Goal: Transaction & Acquisition: Purchase product/service

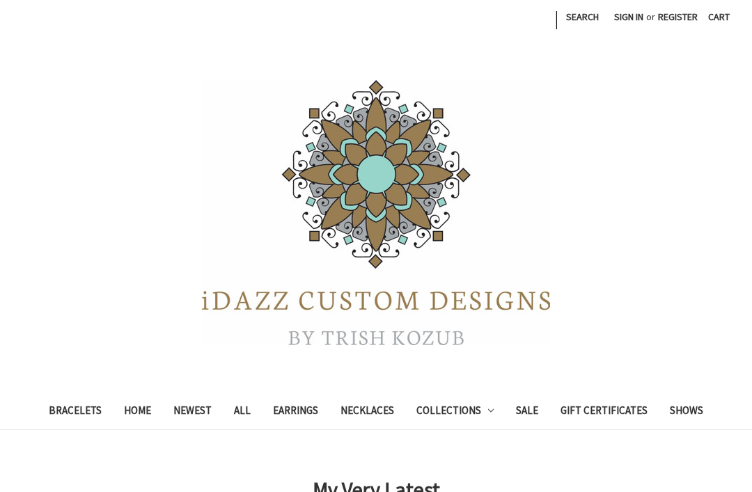
click at [70, 407] on link "Bracelets" at bounding box center [75, 412] width 75 height 34
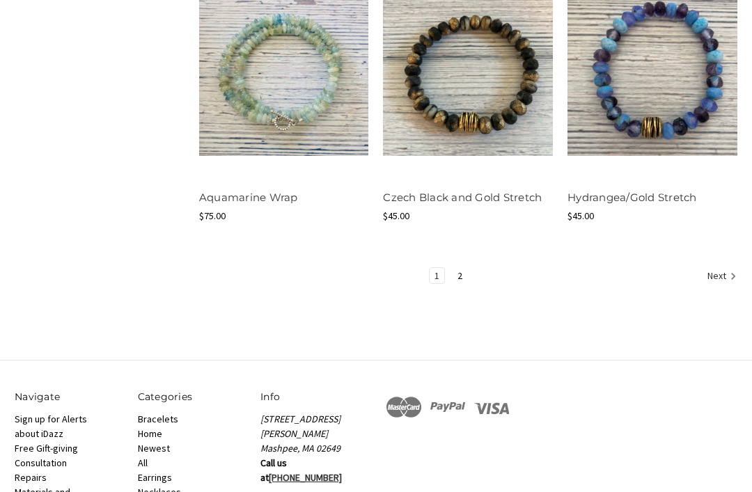
scroll to position [1681, 0]
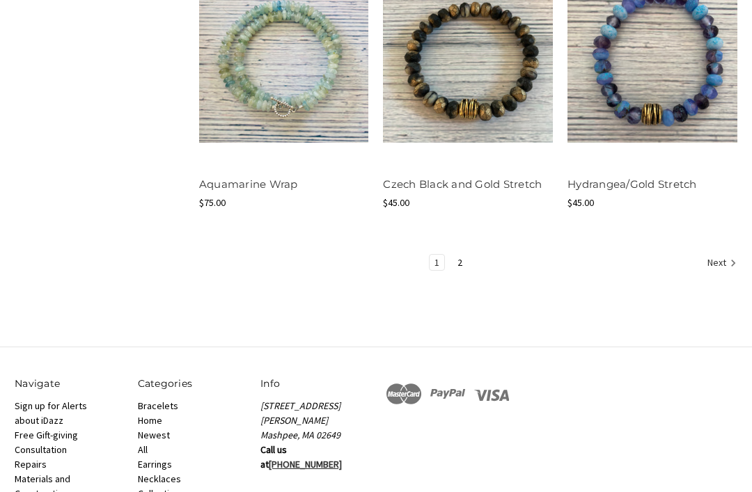
click at [464, 265] on link "2" at bounding box center [460, 263] width 15 height 15
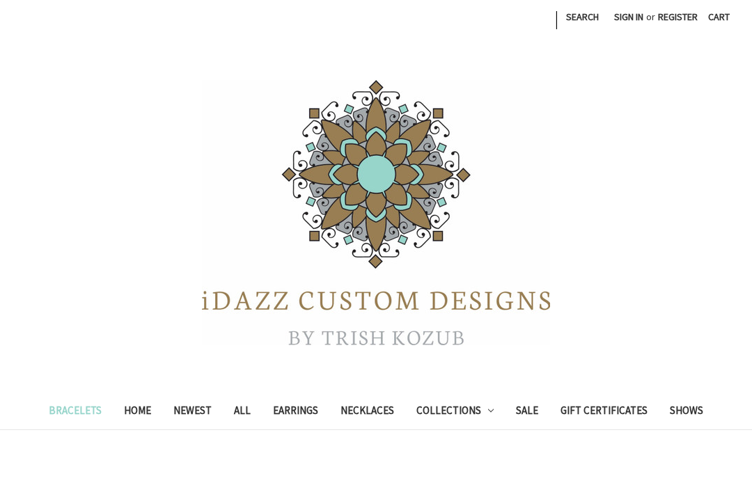
click at [184, 407] on link "Newest" at bounding box center [192, 412] width 61 height 34
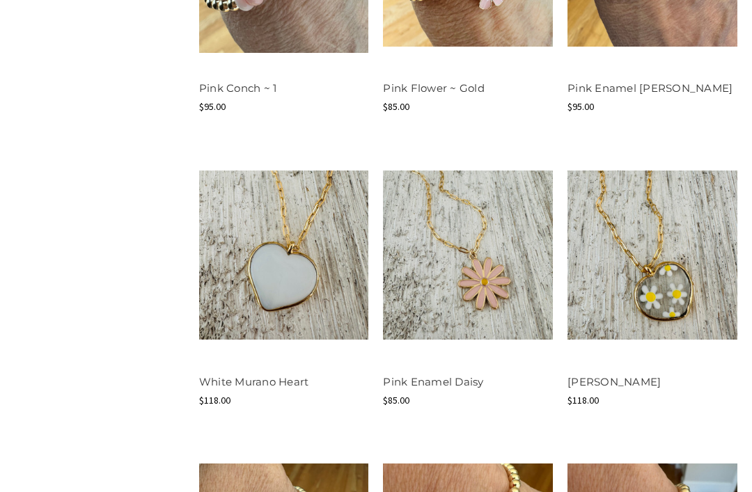
scroll to position [1332, 0]
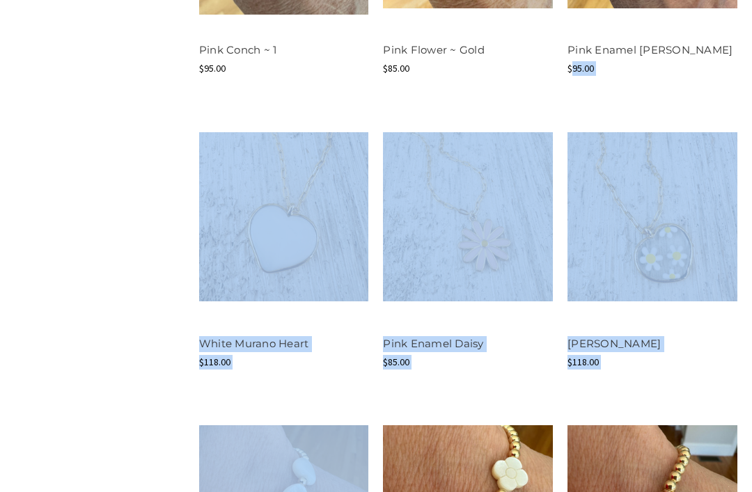
click at [120, 395] on div "Shop By Price $0.00 - $75.00 $75.00 - $125.00 $125.00 - $175.00 $175.00 - $225.…" at bounding box center [376, 86] width 737 height 1310
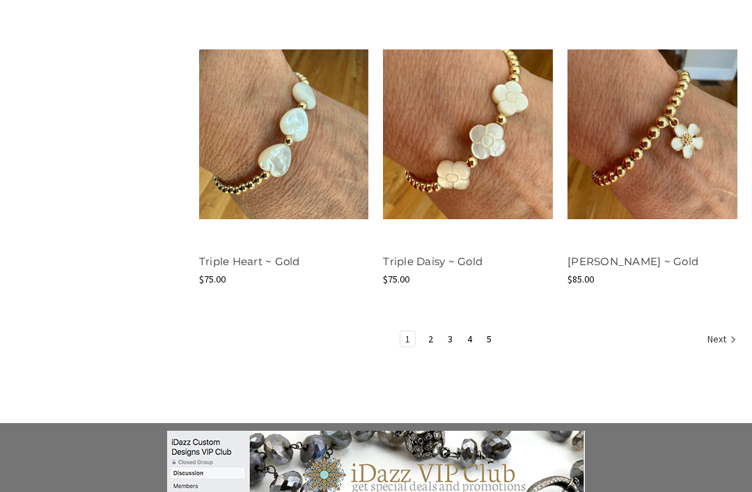
scroll to position [1708, 0]
click at [437, 337] on link "2" at bounding box center [430, 338] width 15 height 15
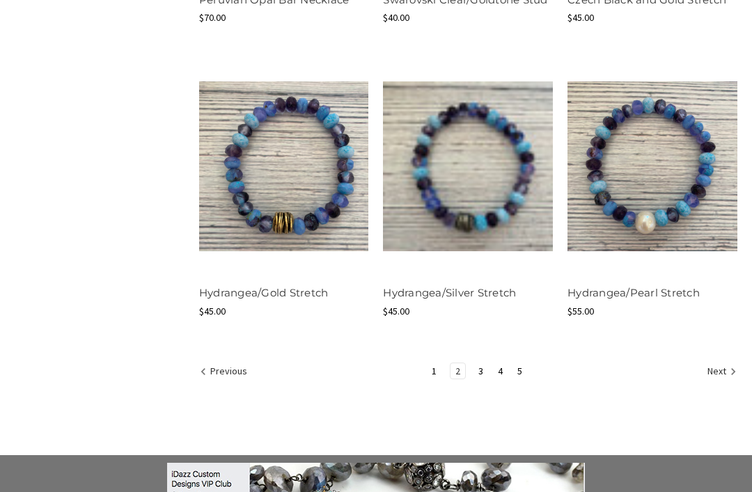
scroll to position [1660, 0]
click at [486, 366] on link "3" at bounding box center [480, 370] width 15 height 15
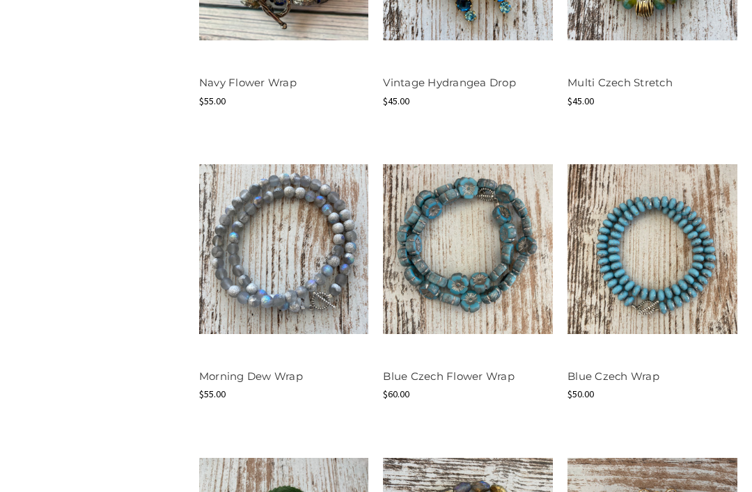
scroll to position [990, 0]
click at [256, 219] on button "Quick view" at bounding box center [283, 224] width 79 height 21
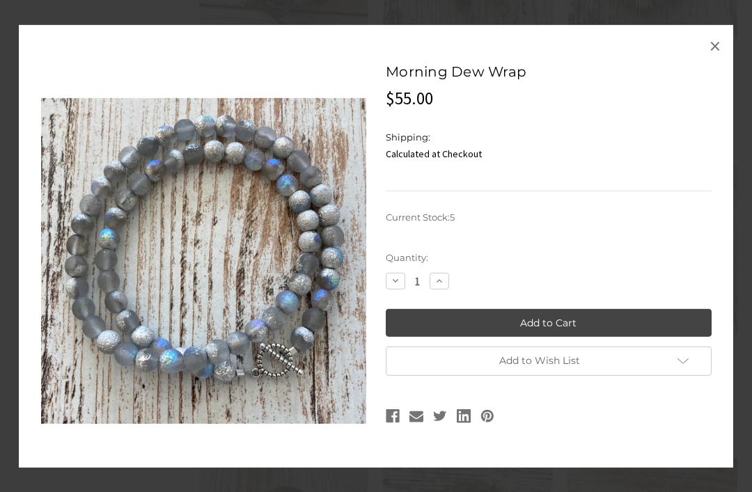
click at [711, 60] on span "×" at bounding box center [714, 46] width 11 height 28
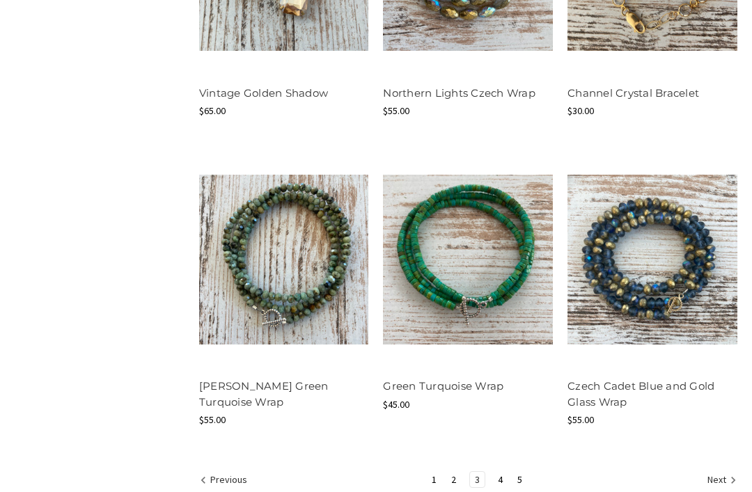
scroll to position [1601, 0]
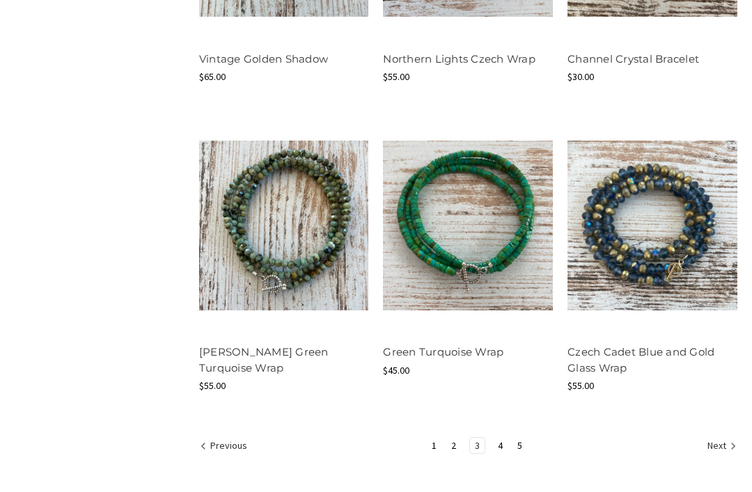
click at [500, 439] on link "4" at bounding box center [500, 446] width 15 height 15
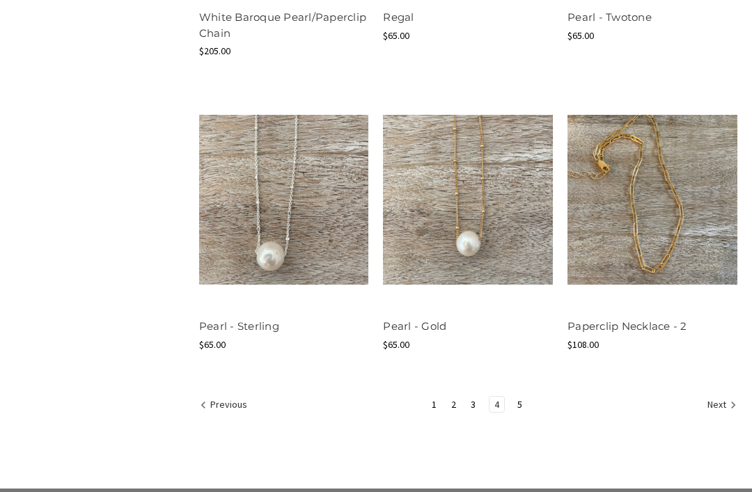
scroll to position [1659, 0]
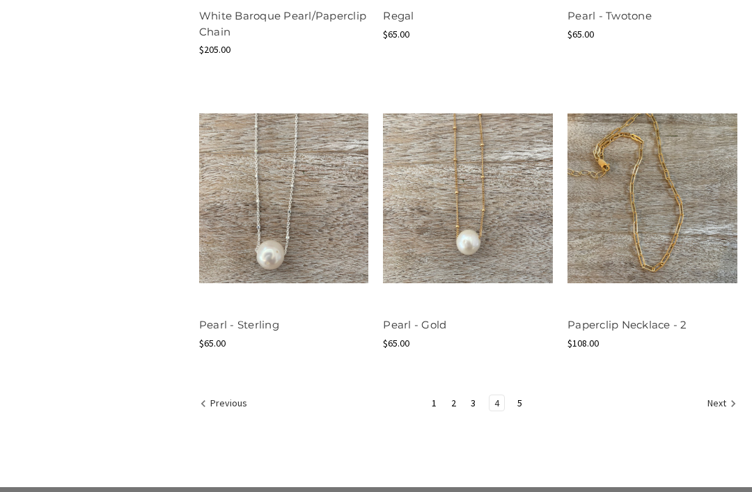
click at [518, 400] on link "5" at bounding box center [519, 403] width 15 height 15
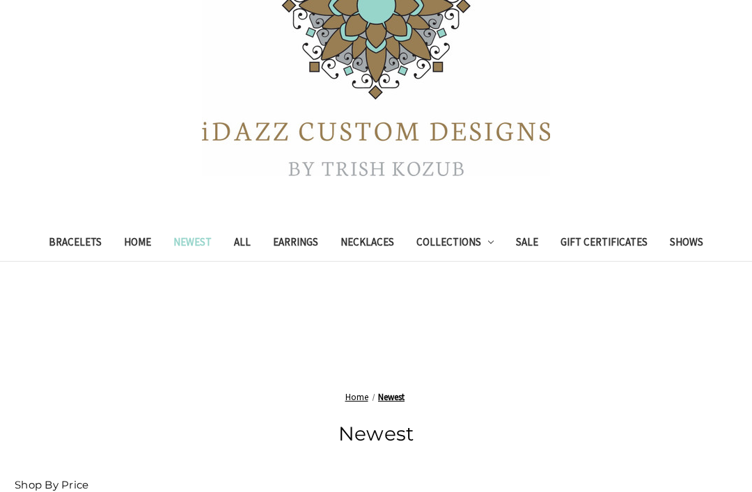
scroll to position [283, 0]
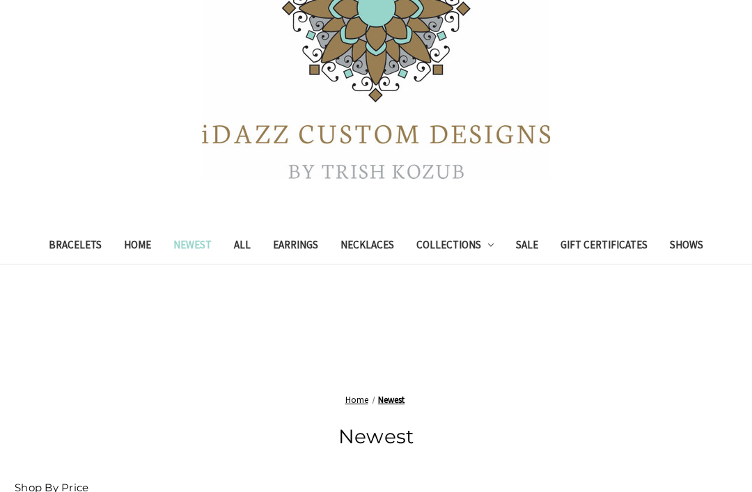
click at [295, 243] on link "Earrings" at bounding box center [296, 247] width 68 height 34
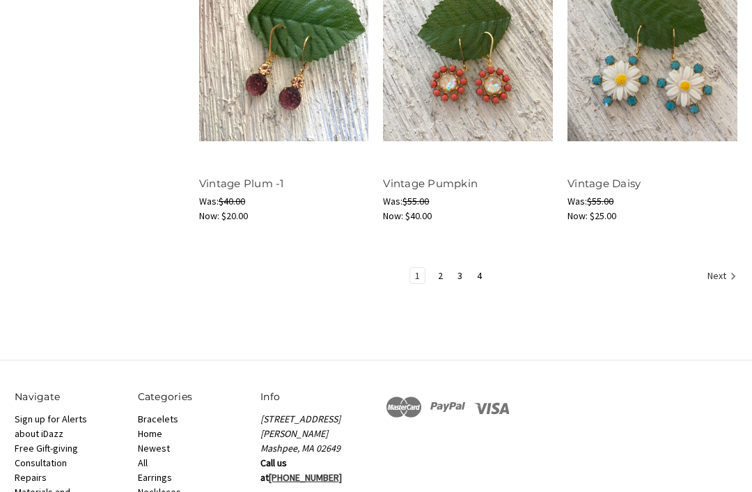
scroll to position [1708, 0]
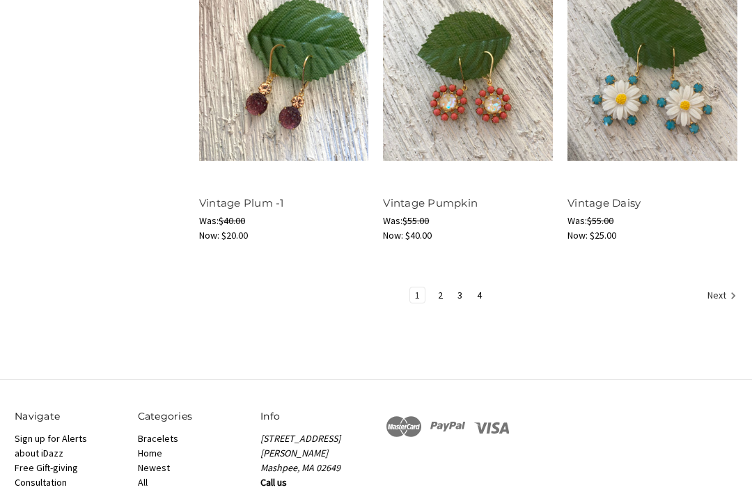
click at [441, 295] on link "2" at bounding box center [440, 295] width 15 height 15
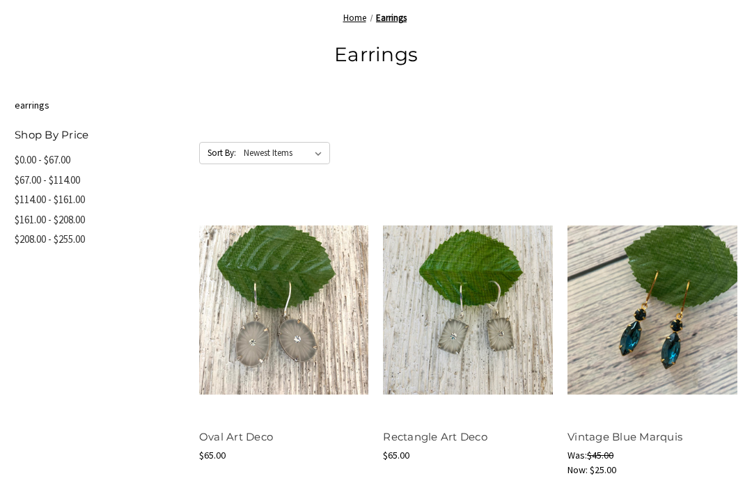
scroll to position [548, 0]
click at [263, 283] on button "Quick view" at bounding box center [283, 285] width 79 height 21
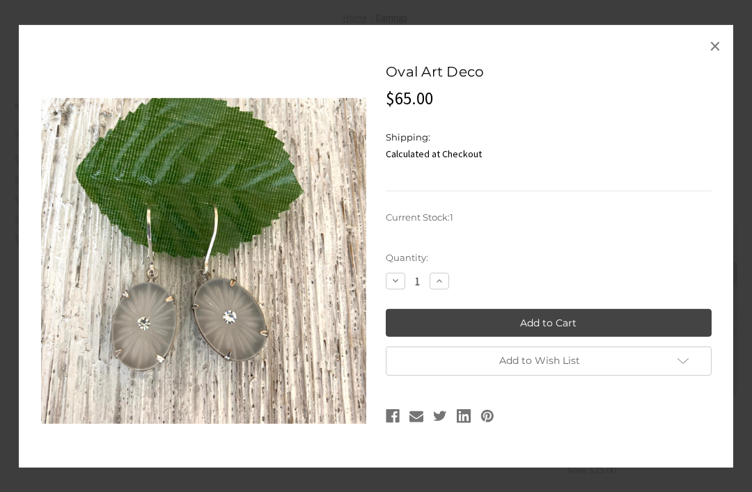
click at [716, 60] on span "×" at bounding box center [714, 46] width 11 height 28
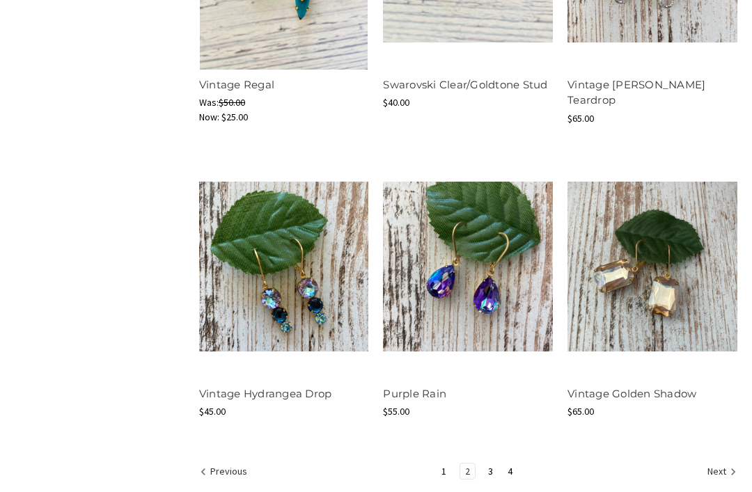
scroll to position [1532, 0]
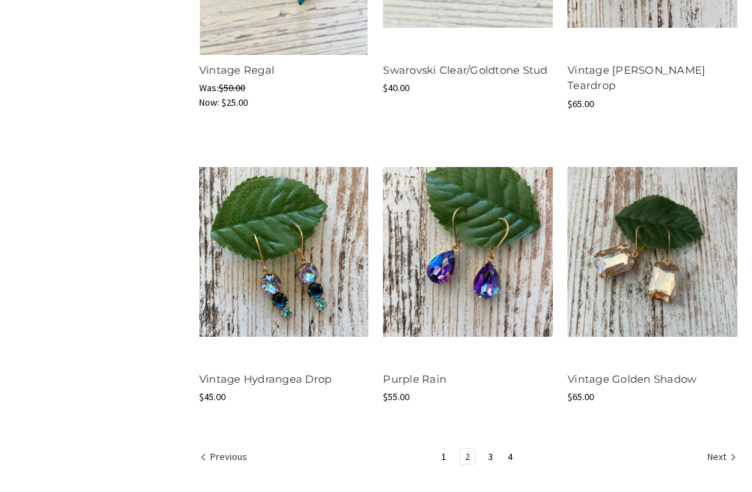
click at [492, 455] on link "3" at bounding box center [490, 456] width 15 height 15
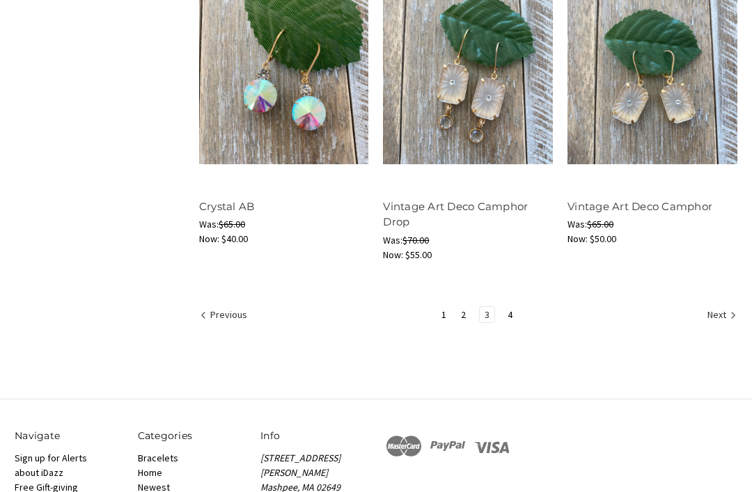
scroll to position [1716, 0]
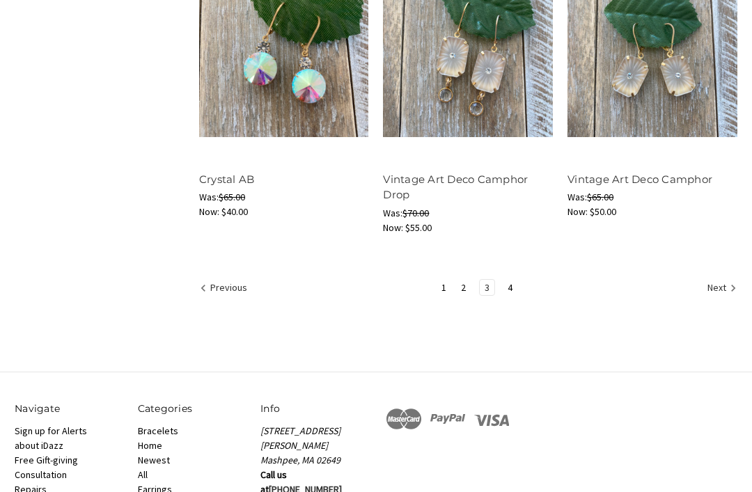
click at [516, 287] on link "4" at bounding box center [510, 288] width 15 height 15
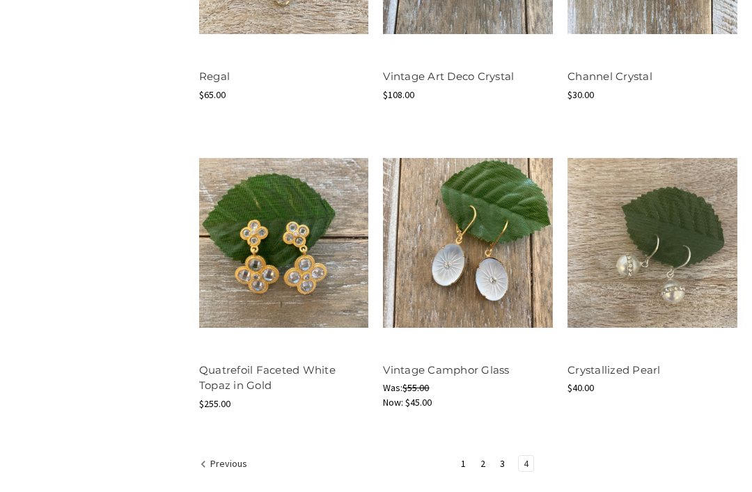
scroll to position [909, 0]
click at [624, 210] on button "Quick view" at bounding box center [651, 218] width 79 height 21
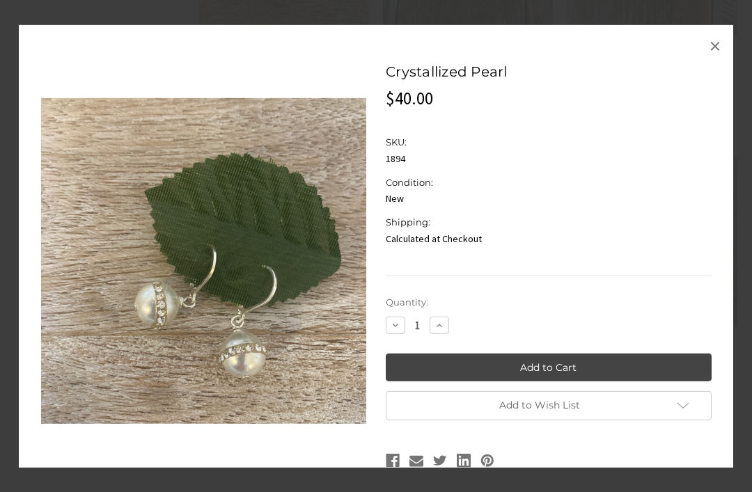
click at [713, 60] on span "×" at bounding box center [714, 46] width 11 height 28
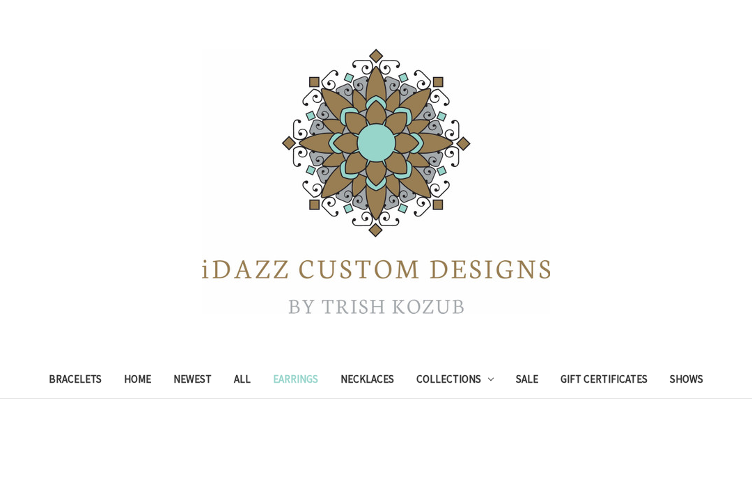
scroll to position [0, 0]
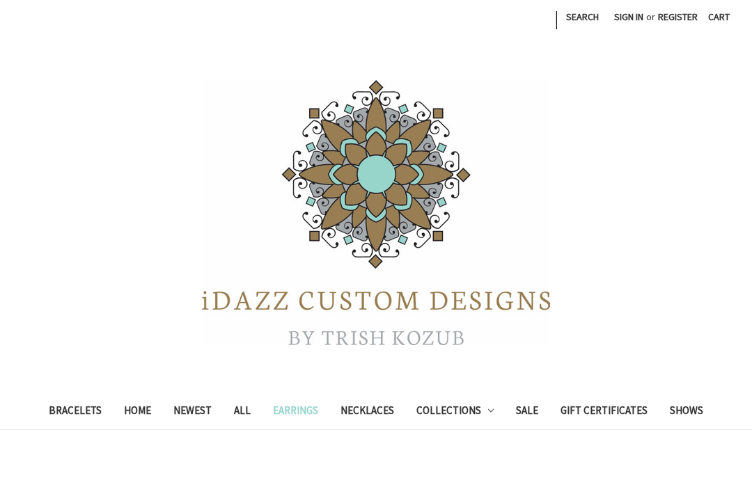
click at [366, 411] on link "Necklaces" at bounding box center [367, 412] width 76 height 34
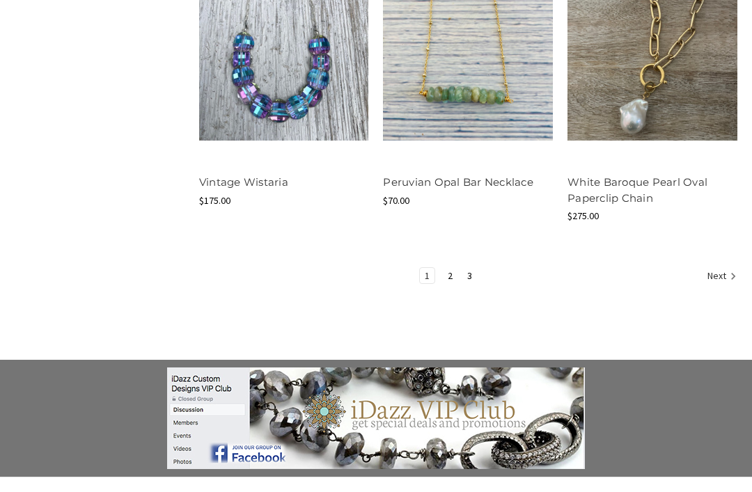
scroll to position [1768, 0]
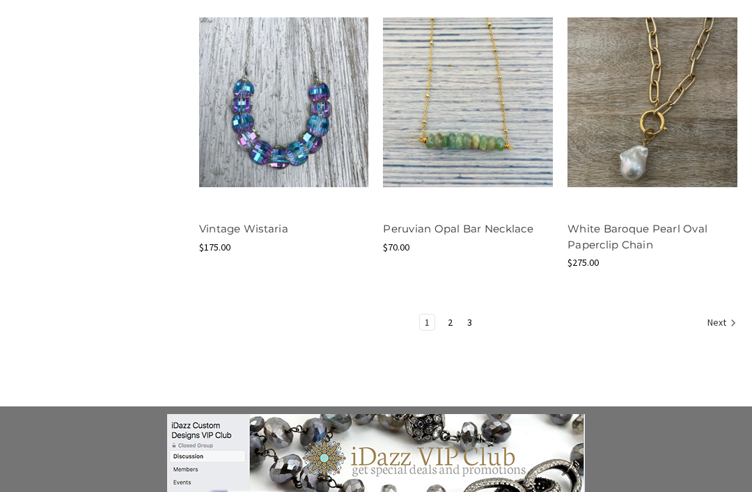
click at [450, 322] on link "2" at bounding box center [450, 322] width 15 height 15
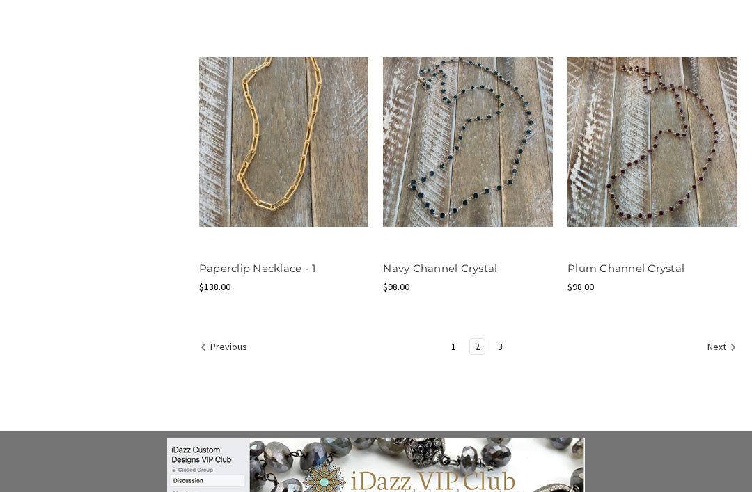
scroll to position [1743, 0]
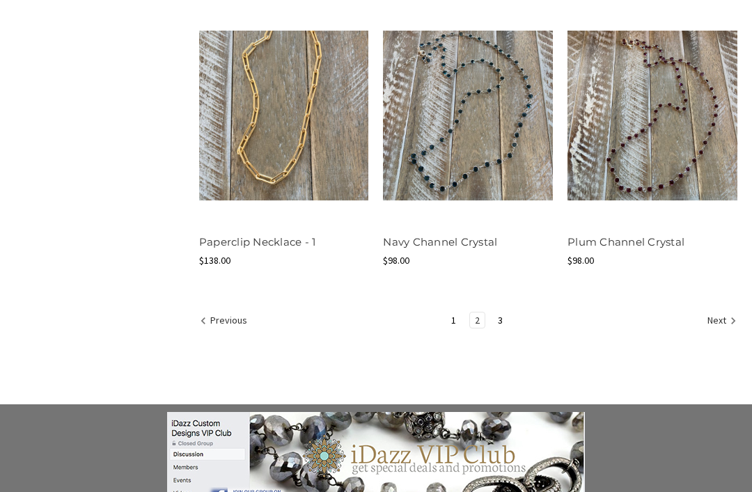
click at [503, 323] on link "3" at bounding box center [500, 320] width 15 height 15
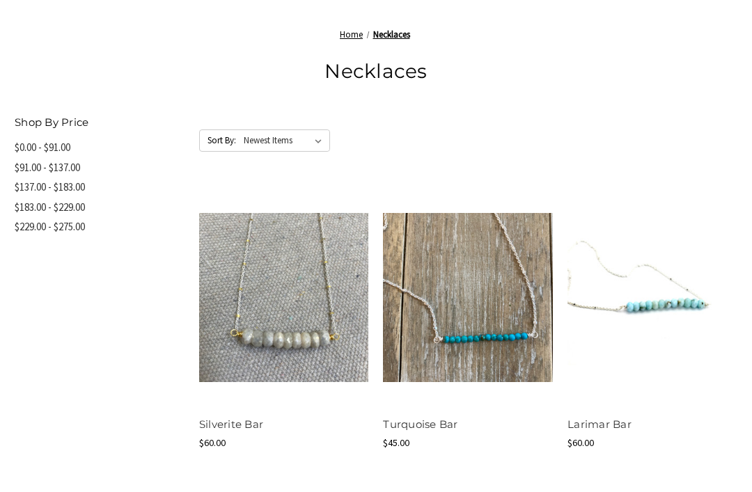
scroll to position [656, 0]
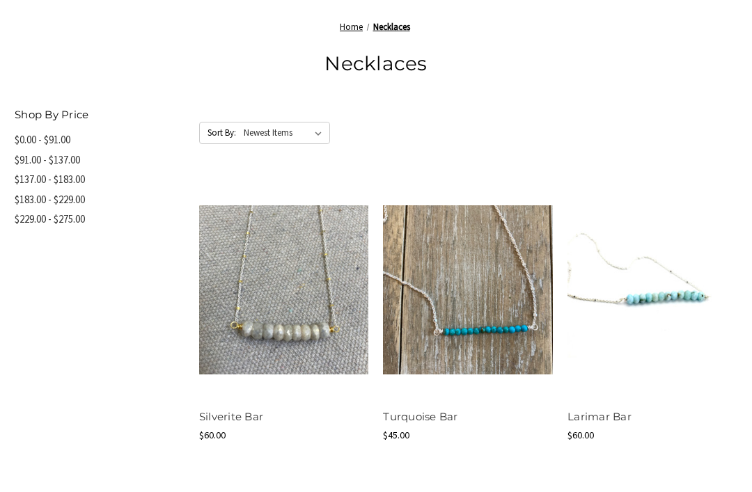
click at [254, 263] on button "Quick view" at bounding box center [283, 265] width 79 height 21
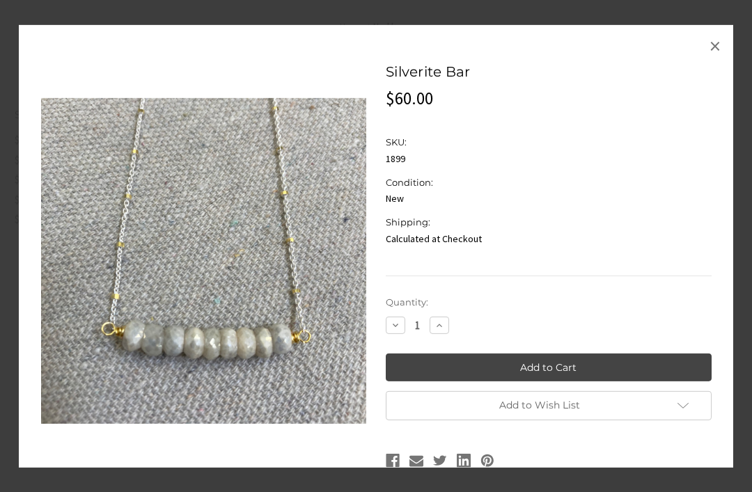
click at [717, 60] on span "×" at bounding box center [714, 46] width 11 height 28
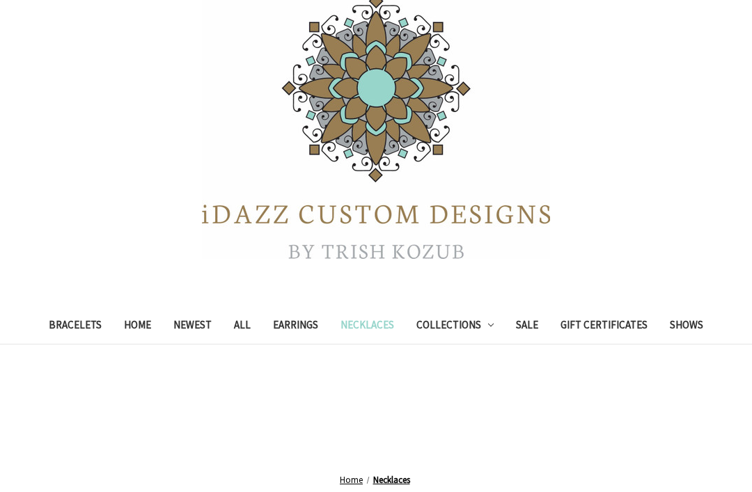
scroll to position [199, 0]
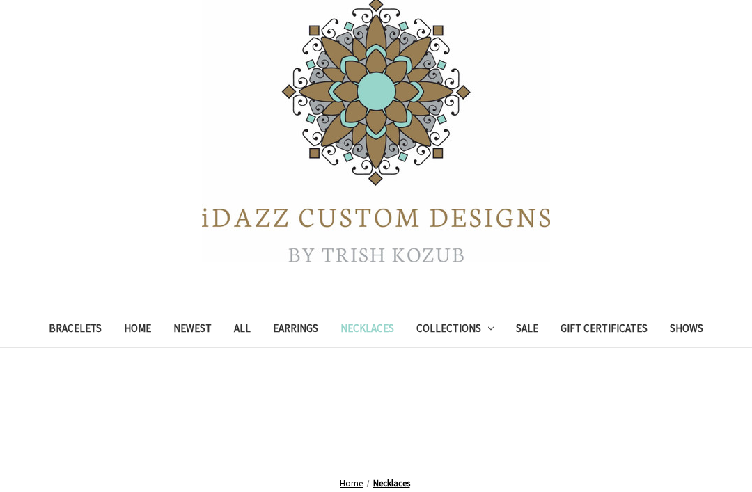
click at [68, 335] on link "Bracelets" at bounding box center [75, 330] width 75 height 34
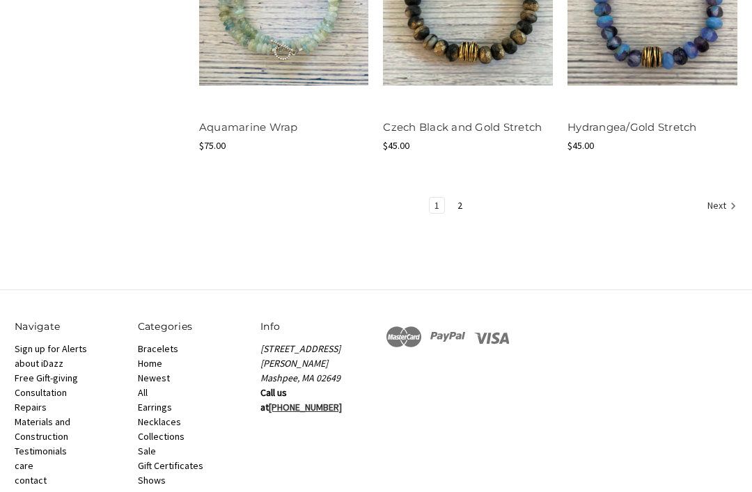
scroll to position [1725, 0]
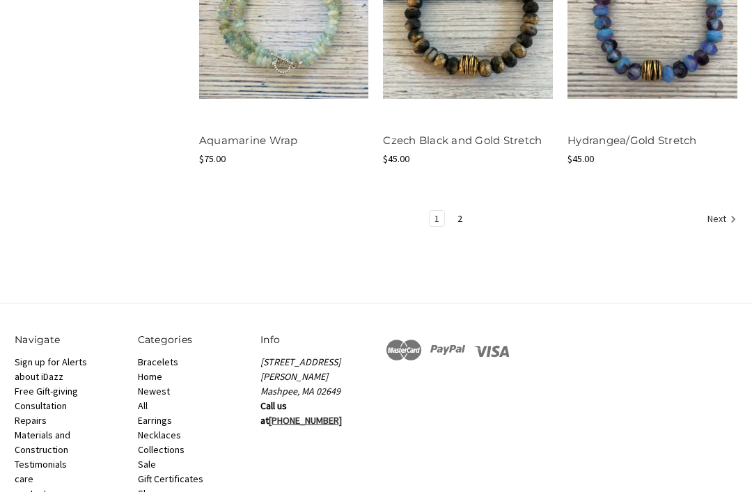
click at [466, 218] on link "2" at bounding box center [460, 218] width 15 height 15
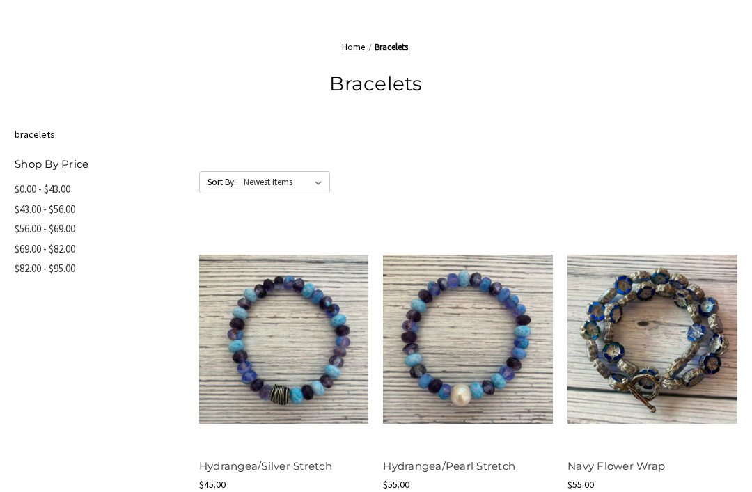
scroll to position [539, 0]
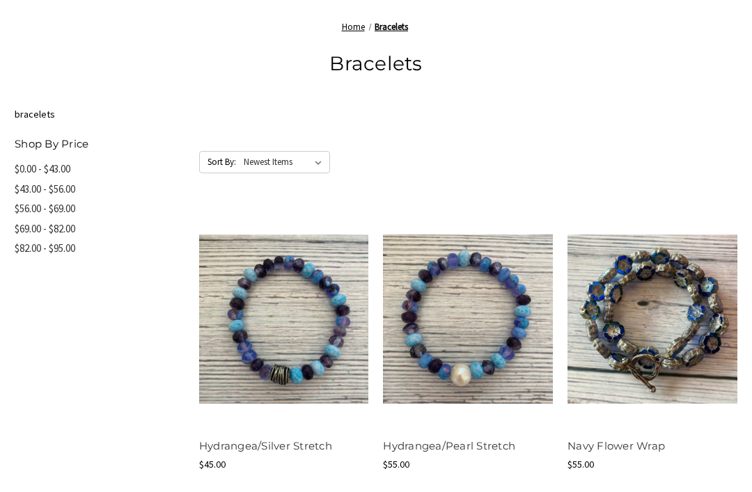
click at [254, 290] on button "Quick view" at bounding box center [283, 294] width 79 height 21
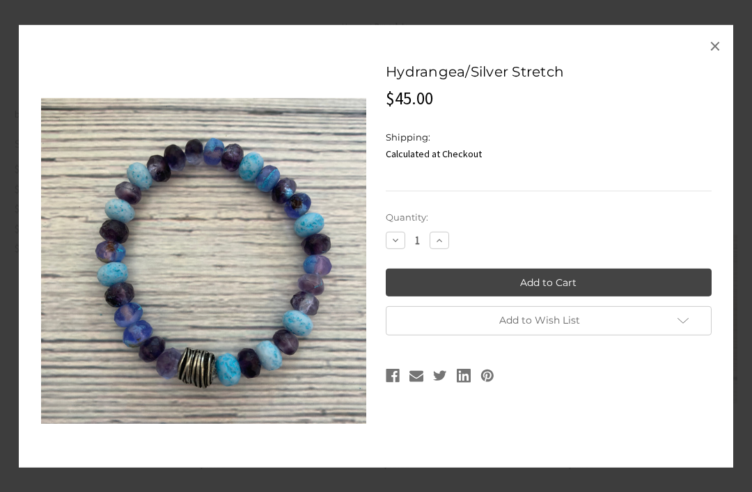
click at [721, 57] on link "×" at bounding box center [715, 46] width 22 height 22
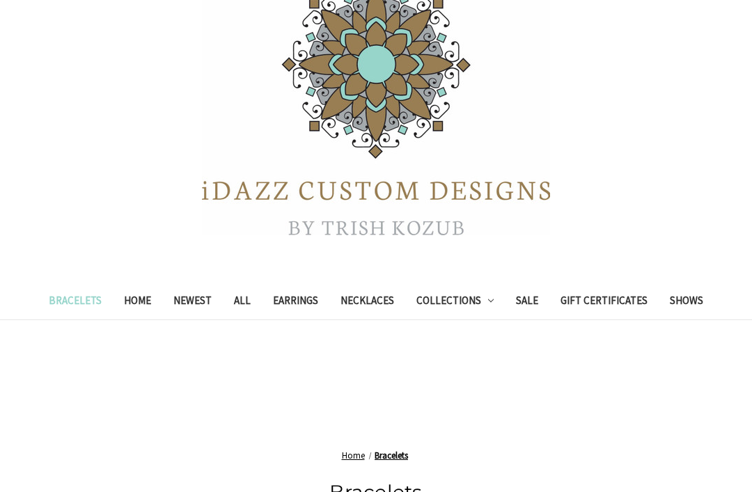
scroll to position [0, 0]
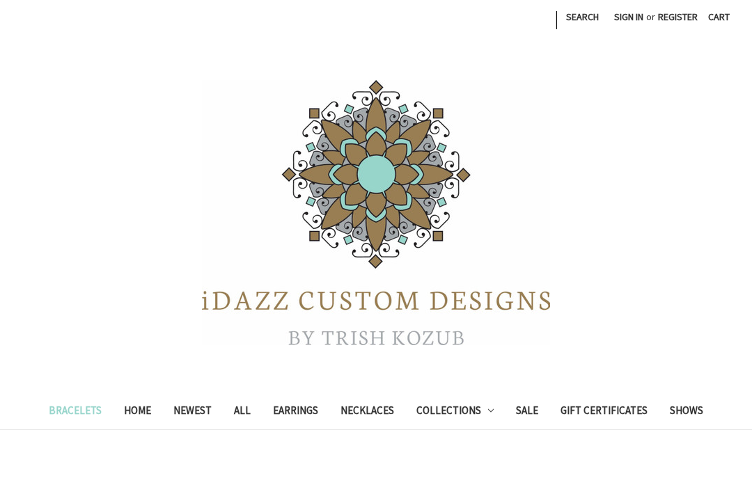
click at [296, 415] on link "Earrings" at bounding box center [296, 412] width 68 height 34
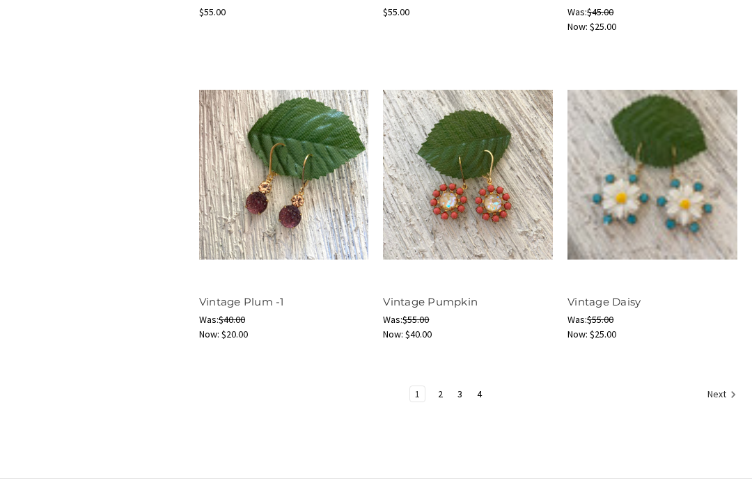
scroll to position [1609, 0]
click at [440, 394] on link "2" at bounding box center [440, 393] width 15 height 15
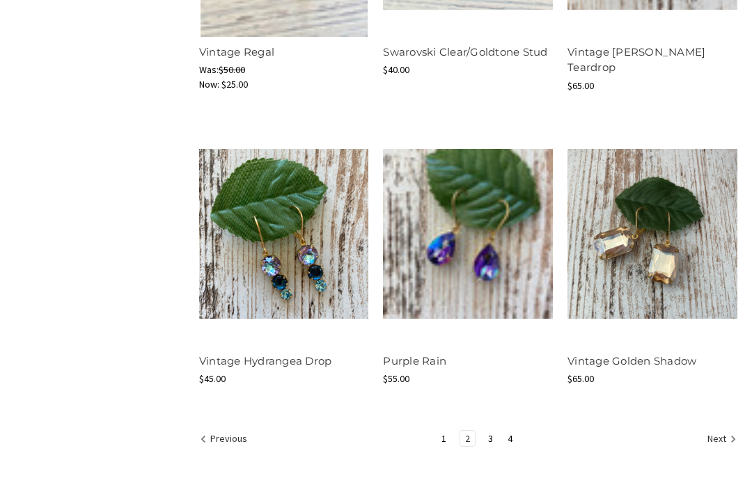
scroll to position [1550, 0]
click at [486, 440] on link "3" at bounding box center [490, 438] width 15 height 15
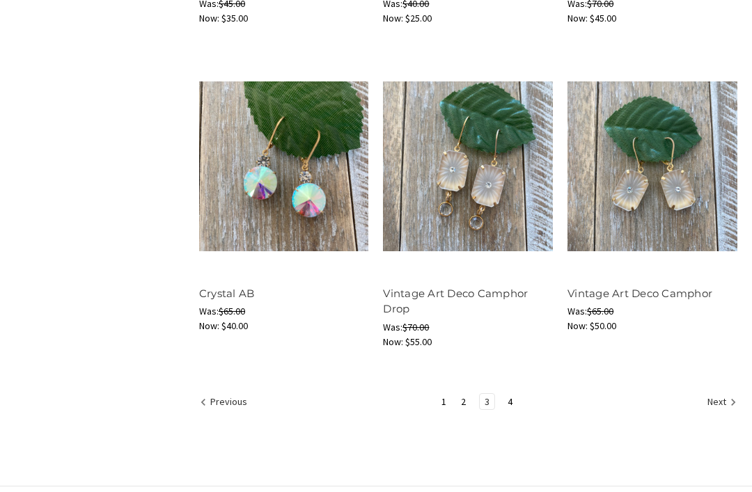
scroll to position [1603, 0]
click at [509, 399] on link "4" at bounding box center [510, 401] width 15 height 15
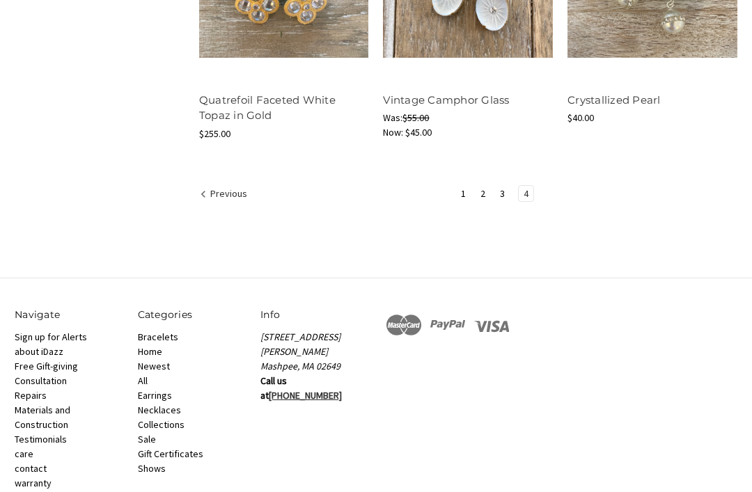
scroll to position [1179, 0]
click at [164, 398] on link "Earrings" at bounding box center [155, 395] width 34 height 13
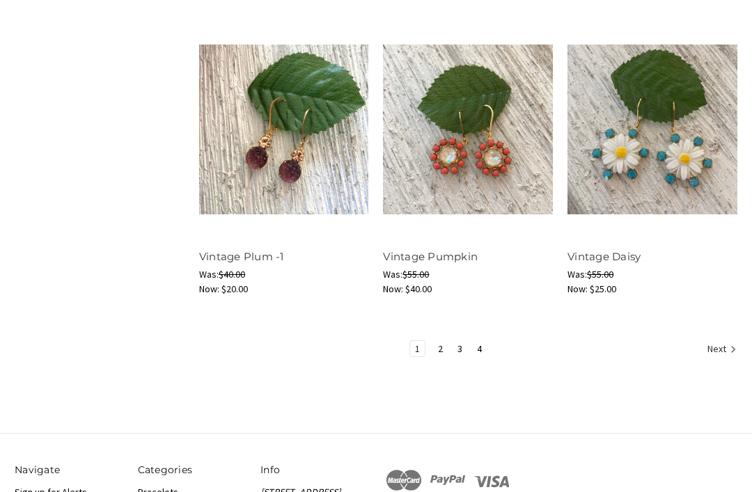
scroll to position [1654, 0]
click at [446, 346] on link "2" at bounding box center [440, 348] width 15 height 15
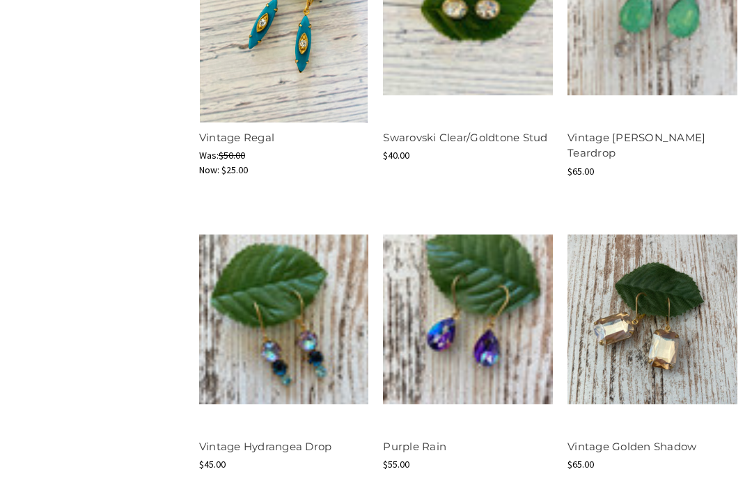
scroll to position [1444, 0]
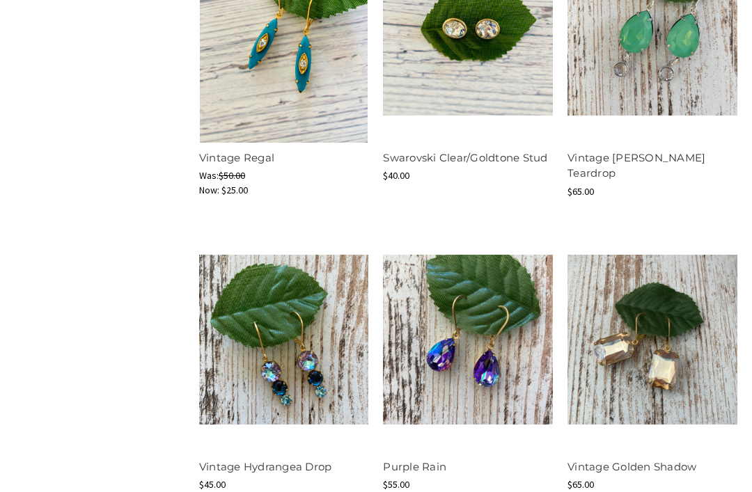
click at [258, 319] on button "Quick view" at bounding box center [283, 327] width 79 height 21
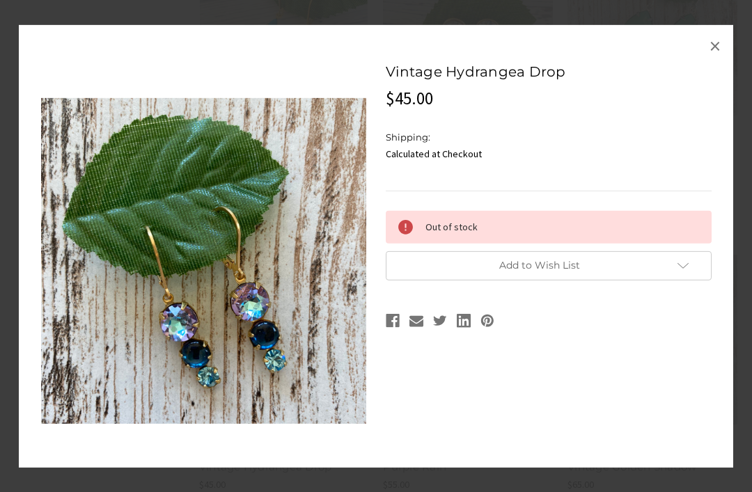
click at [725, 127] on div "Vintage Hydrangea Drop MSRP: Was: Now: $45.00 (You save ) SKU: UPC: Shipping: C…" at bounding box center [376, 245] width 714 height 443
click at [721, 57] on link "×" at bounding box center [715, 46] width 22 height 22
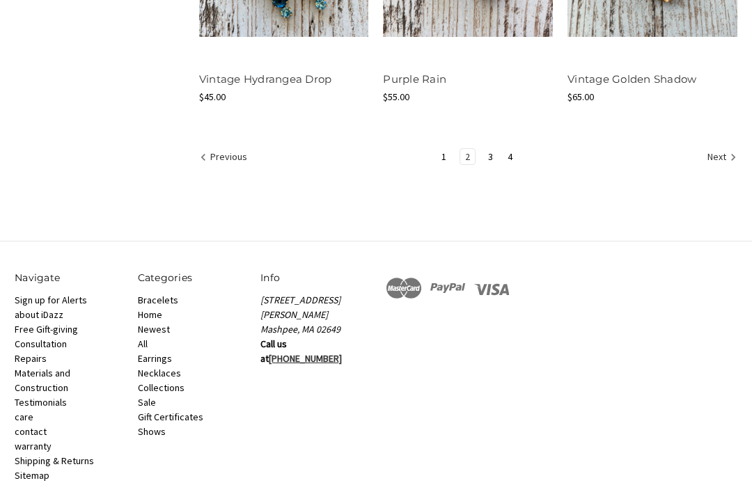
scroll to position [1830, 0]
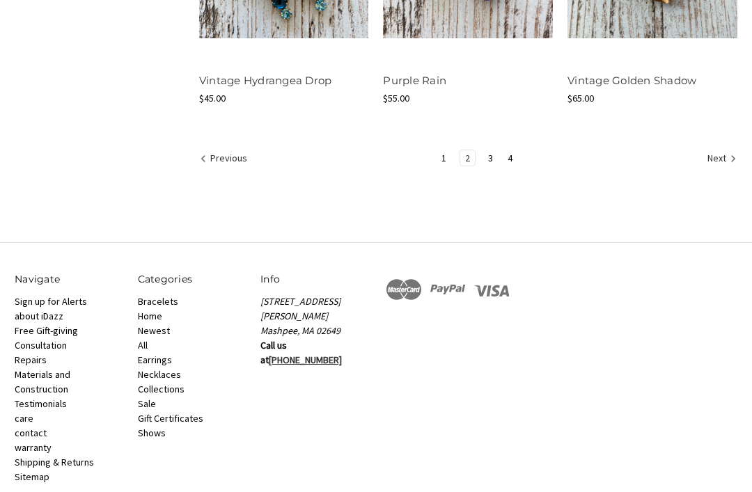
click at [491, 157] on link "3" at bounding box center [490, 157] width 15 height 15
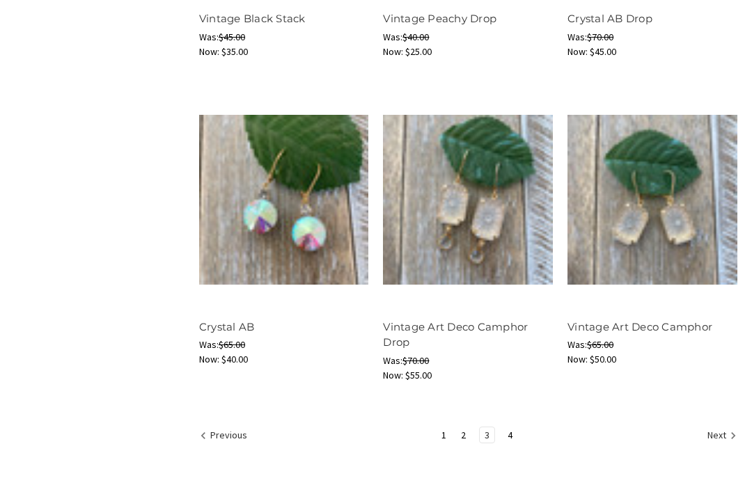
scroll to position [1651, 0]
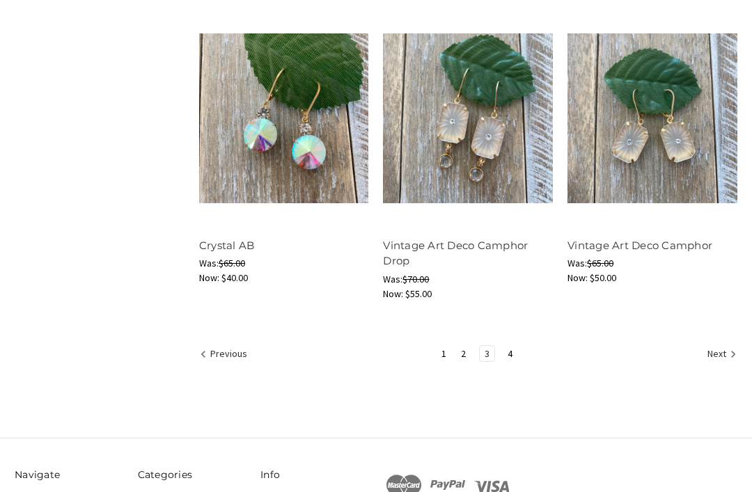
click at [510, 355] on link "4" at bounding box center [510, 353] width 15 height 15
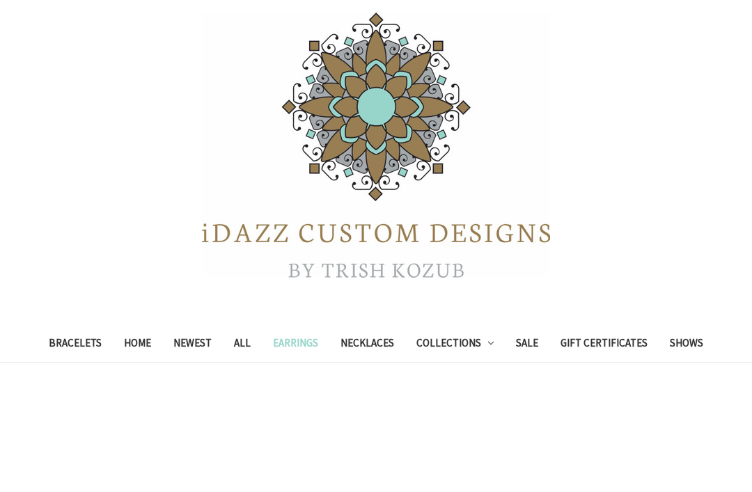
scroll to position [69, 0]
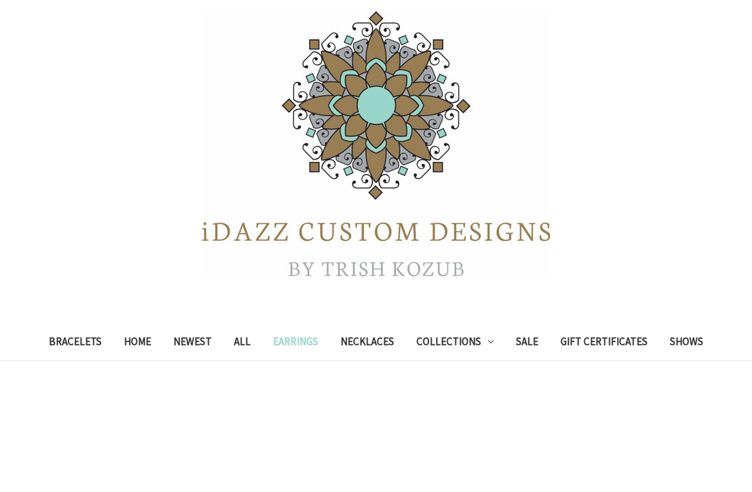
click at [68, 340] on link "Bracelets" at bounding box center [75, 344] width 75 height 34
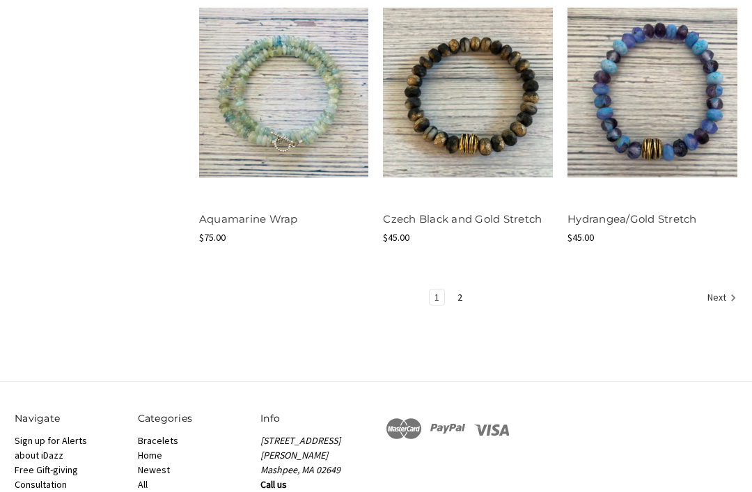
scroll to position [1648, 0]
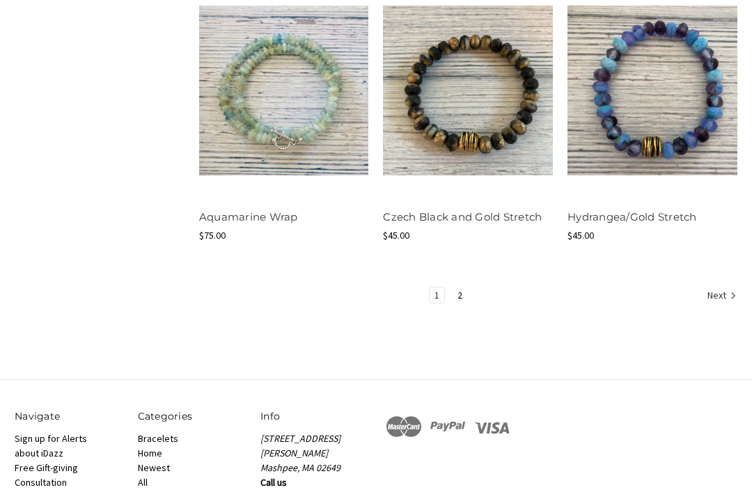
click at [463, 299] on link "2" at bounding box center [460, 295] width 15 height 15
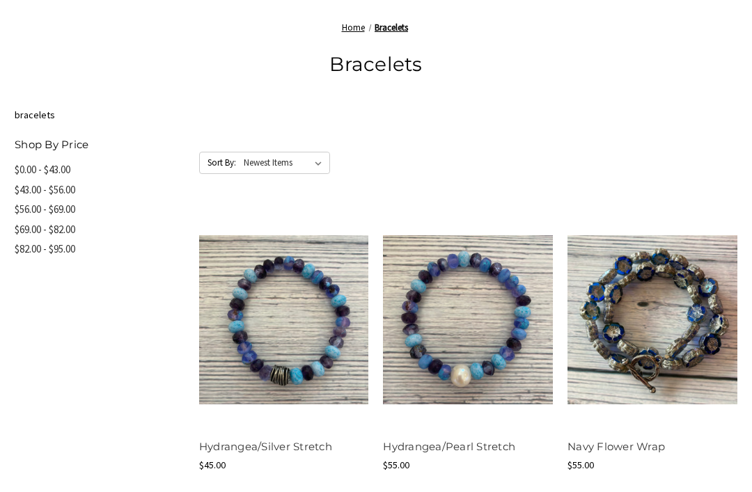
scroll to position [538, 0]
click at [253, 295] on button "Quick view" at bounding box center [283, 295] width 79 height 21
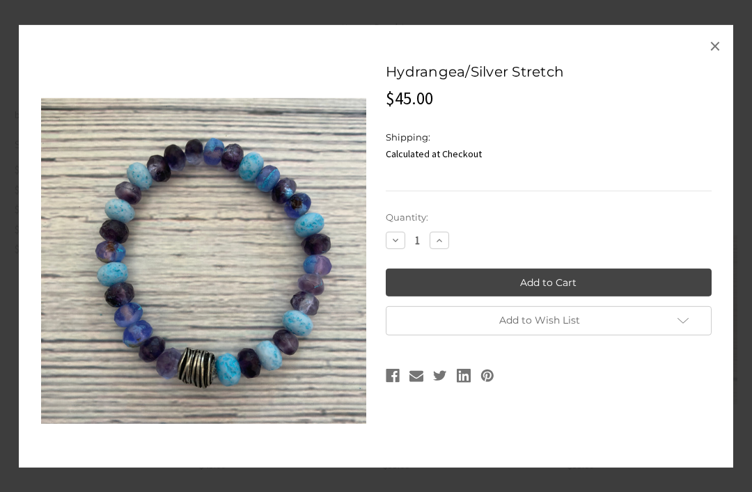
click at [720, 60] on span "×" at bounding box center [714, 46] width 11 height 28
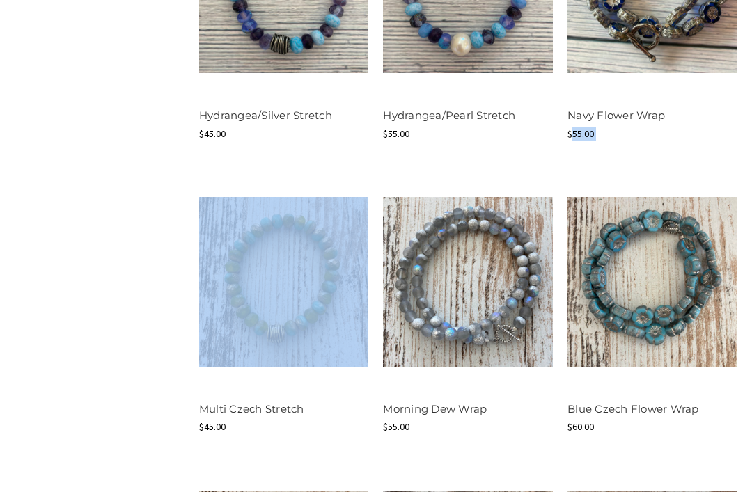
scroll to position [870, 0]
click at [438, 249] on button "Quick view" at bounding box center [466, 257] width 79 height 21
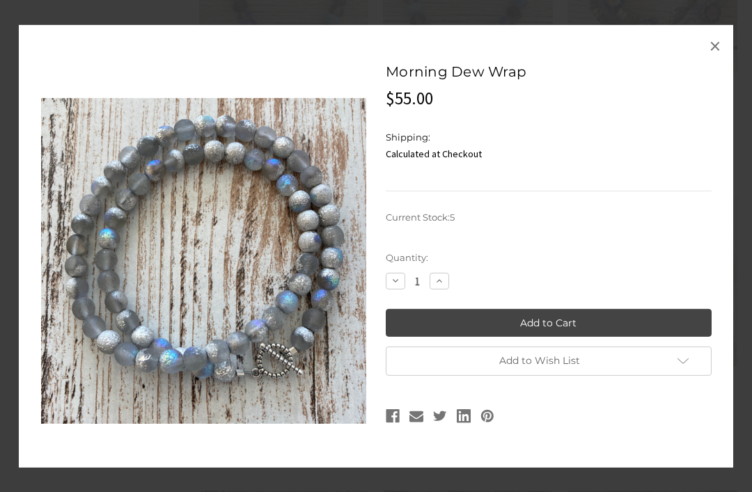
click at [721, 57] on link "×" at bounding box center [715, 46] width 22 height 22
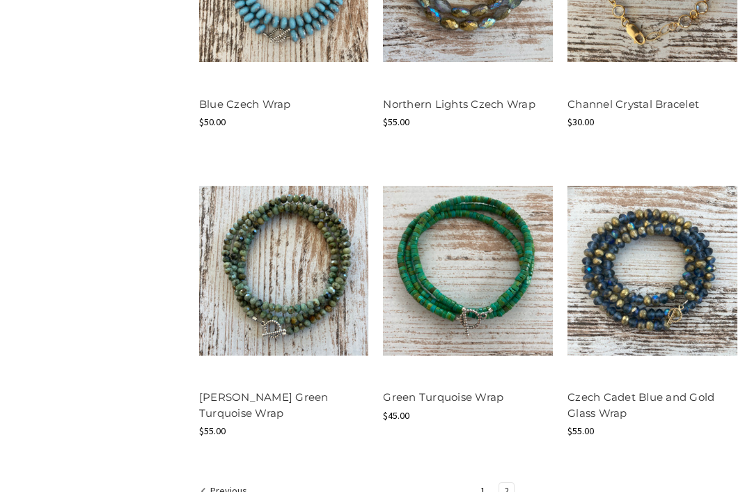
scroll to position [1468, 0]
click at [253, 244] on button "Quick view" at bounding box center [283, 245] width 79 height 21
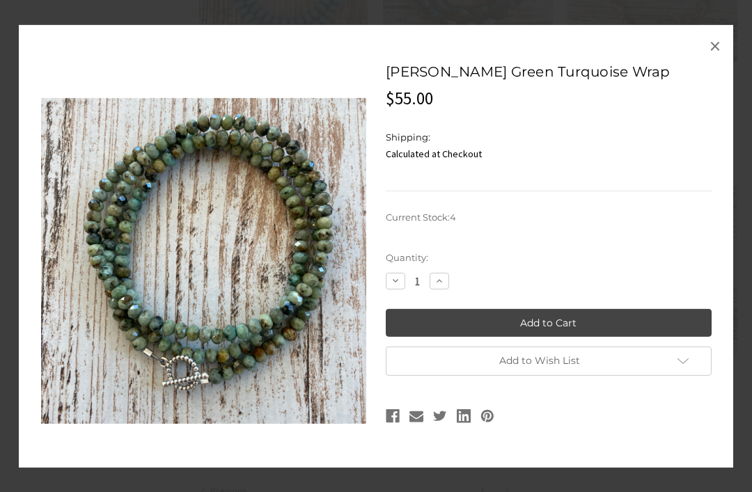
click at [721, 57] on link "×" at bounding box center [715, 46] width 22 height 22
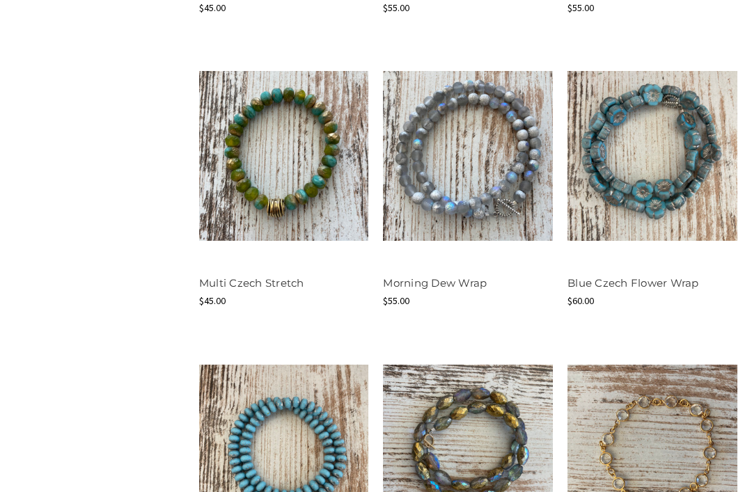
scroll to position [988, 0]
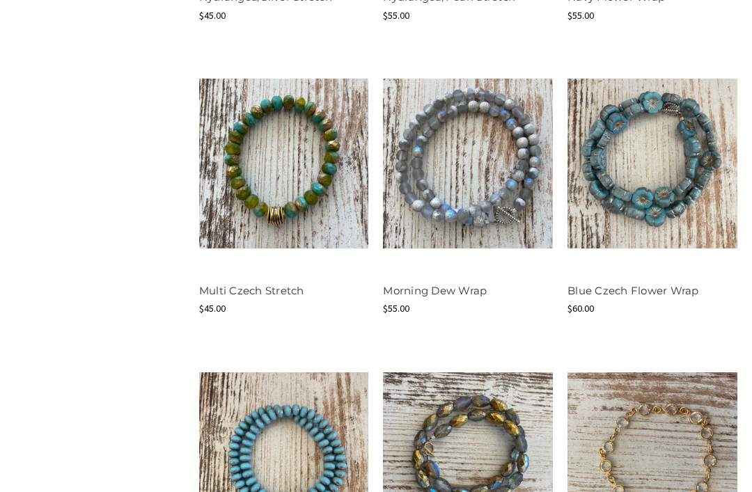
click at [520, 233] on img at bounding box center [468, 164] width 170 height 170
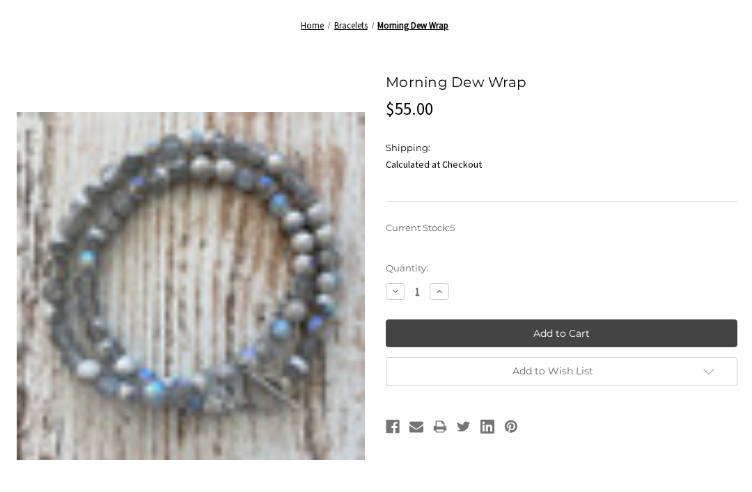
scroll to position [437, 0]
